Goal: Transaction & Acquisition: Purchase product/service

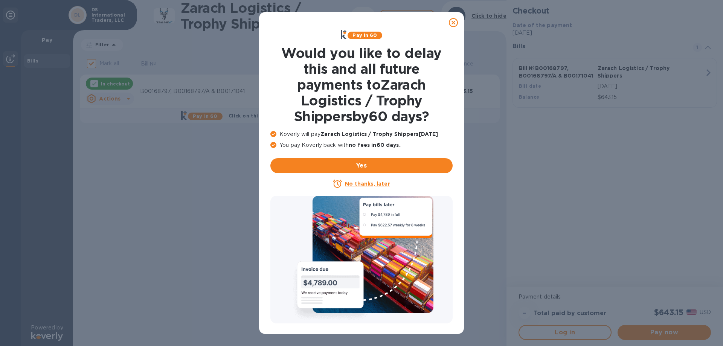
click at [449, 21] on icon at bounding box center [453, 22] width 9 height 9
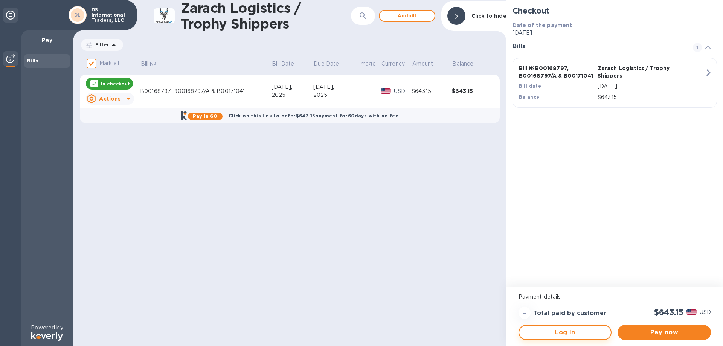
click at [566, 337] on button "Log in" at bounding box center [564, 332] width 93 height 15
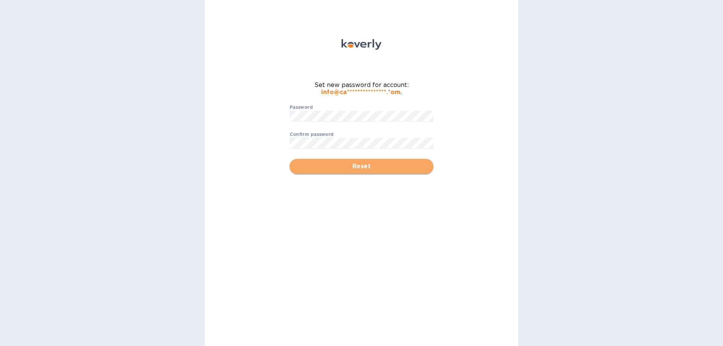
click at [372, 170] on span "Reset" at bounding box center [361, 166] width 132 height 9
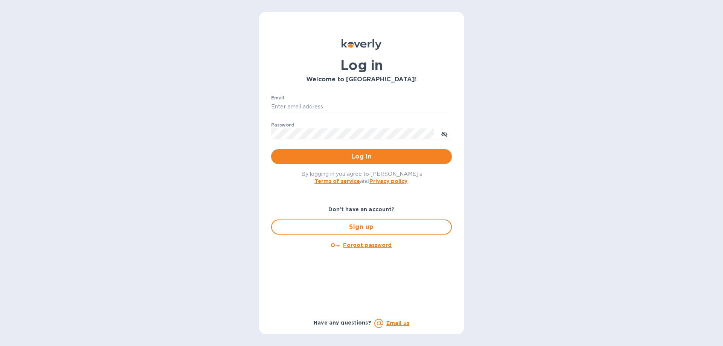
click at [323, 100] on div "Email ​" at bounding box center [361, 108] width 181 height 27
click at [321, 113] on div "Email ​" at bounding box center [361, 108] width 181 height 27
click at [350, 105] on input "Email" at bounding box center [361, 106] width 181 height 11
type input "[EMAIL_ADDRESS][DOMAIN_NAME]"
click at [359, 158] on span "Log in" at bounding box center [361, 156] width 169 height 9
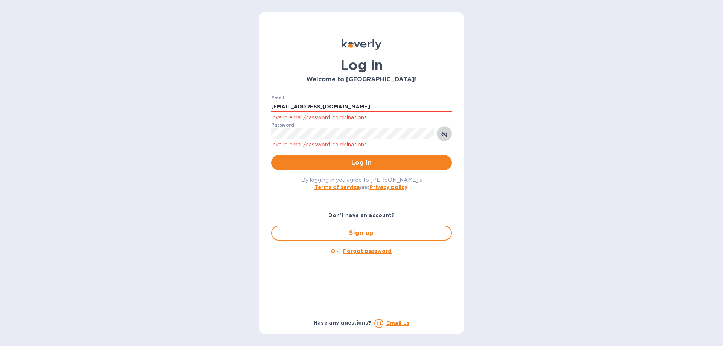
click at [447, 134] on button "toggle password visibility" at bounding box center [444, 133] width 15 height 15
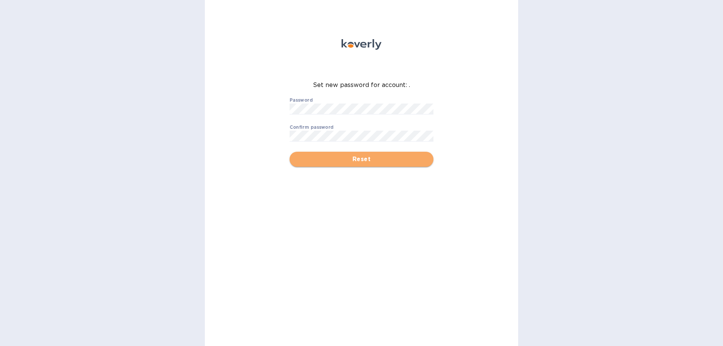
click at [364, 161] on span "Reset" at bounding box center [361, 159] width 132 height 9
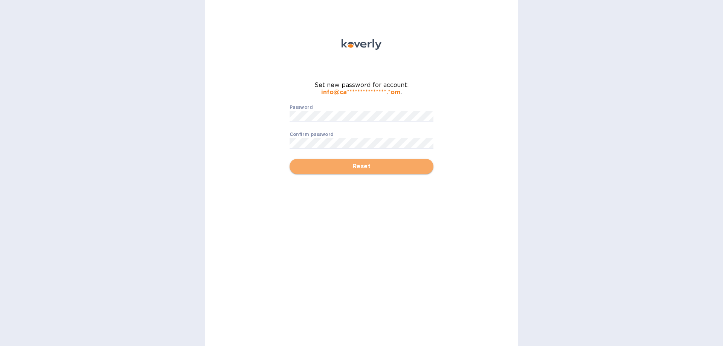
click at [360, 162] on span "Reset" at bounding box center [361, 166] width 132 height 9
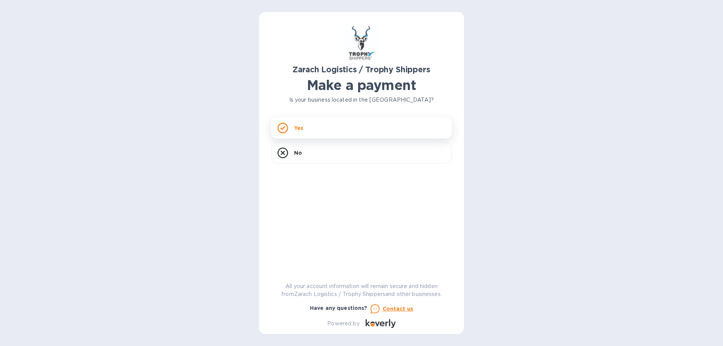
click at [297, 137] on div "Yes" at bounding box center [361, 127] width 181 height 21
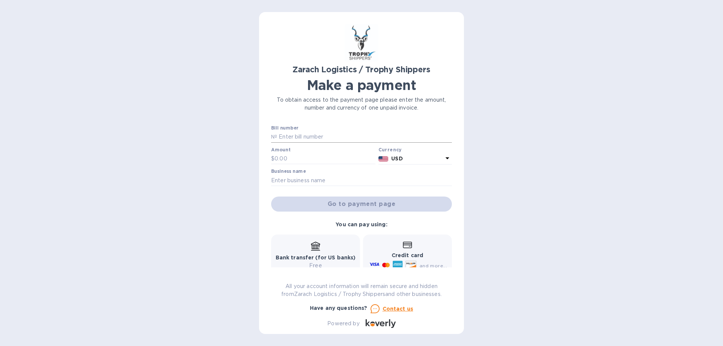
click at [331, 137] on input "text" at bounding box center [364, 136] width 175 height 11
type input "B00168797, B00168797/A & B00171041"
click at [339, 154] on input "text" at bounding box center [324, 158] width 101 height 11
type input "643.15"
click at [330, 180] on input "text" at bounding box center [361, 180] width 181 height 11
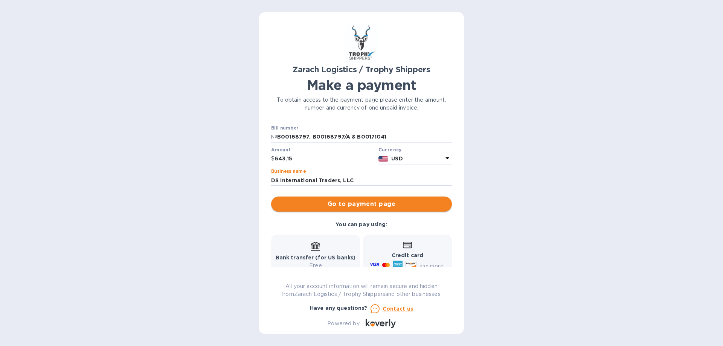
type input "DS International Traders, LLC"
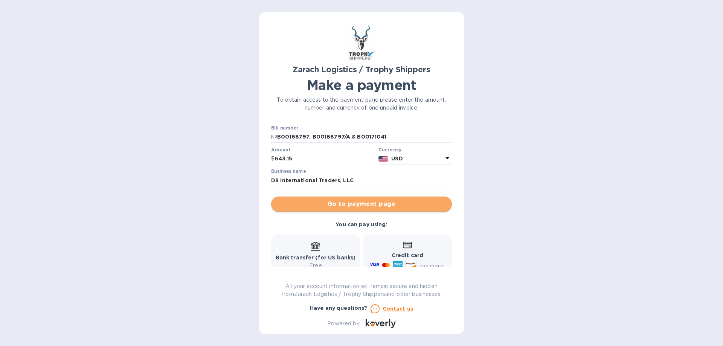
click at [366, 205] on span "Go to payment page" at bounding box center [361, 203] width 169 height 9
